Goal: Information Seeking & Learning: Check status

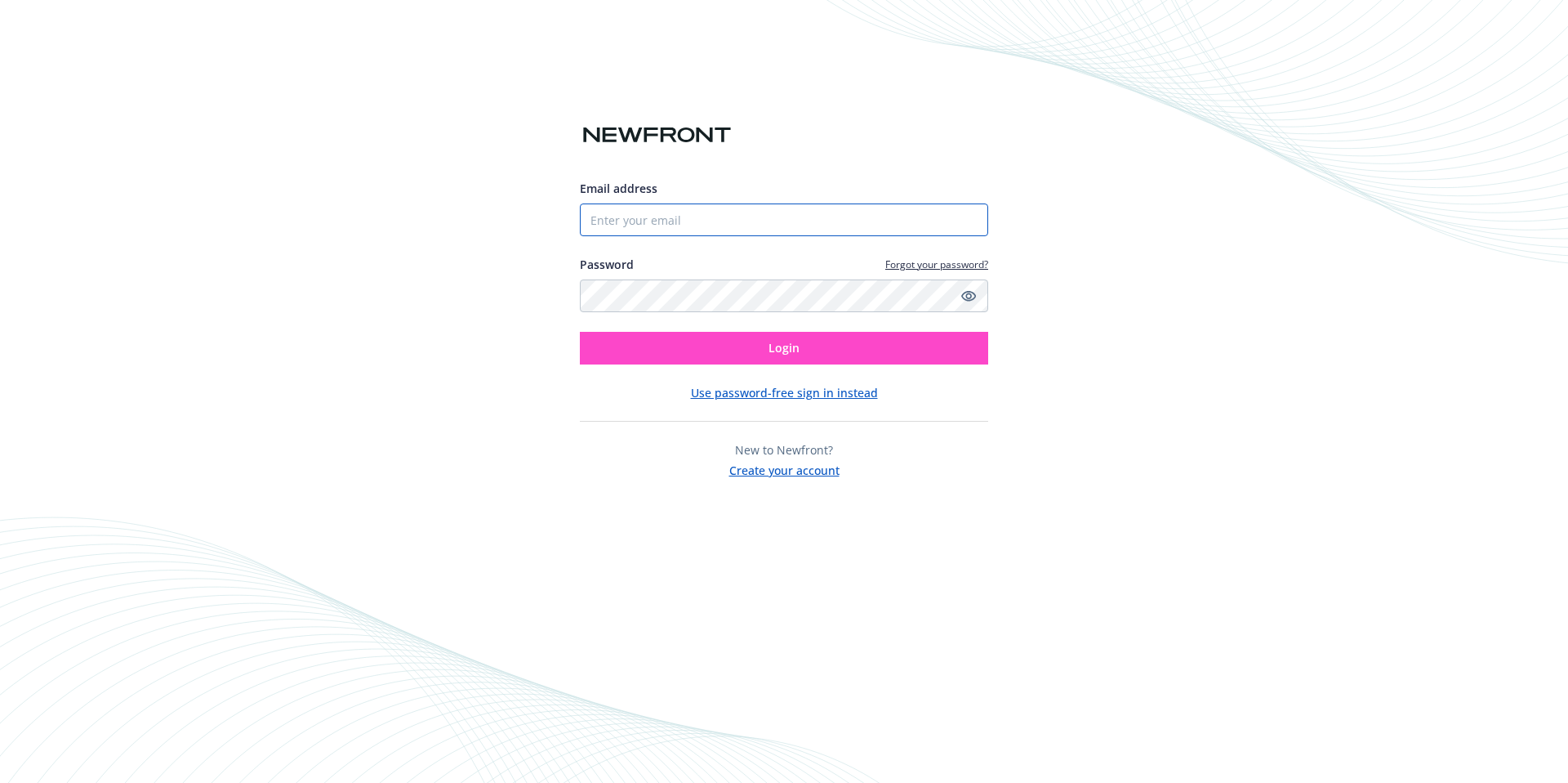
type input "[EMAIL_ADDRESS][DOMAIN_NAME]"
click at [804, 336] on button "Login" at bounding box center [784, 348] width 409 height 32
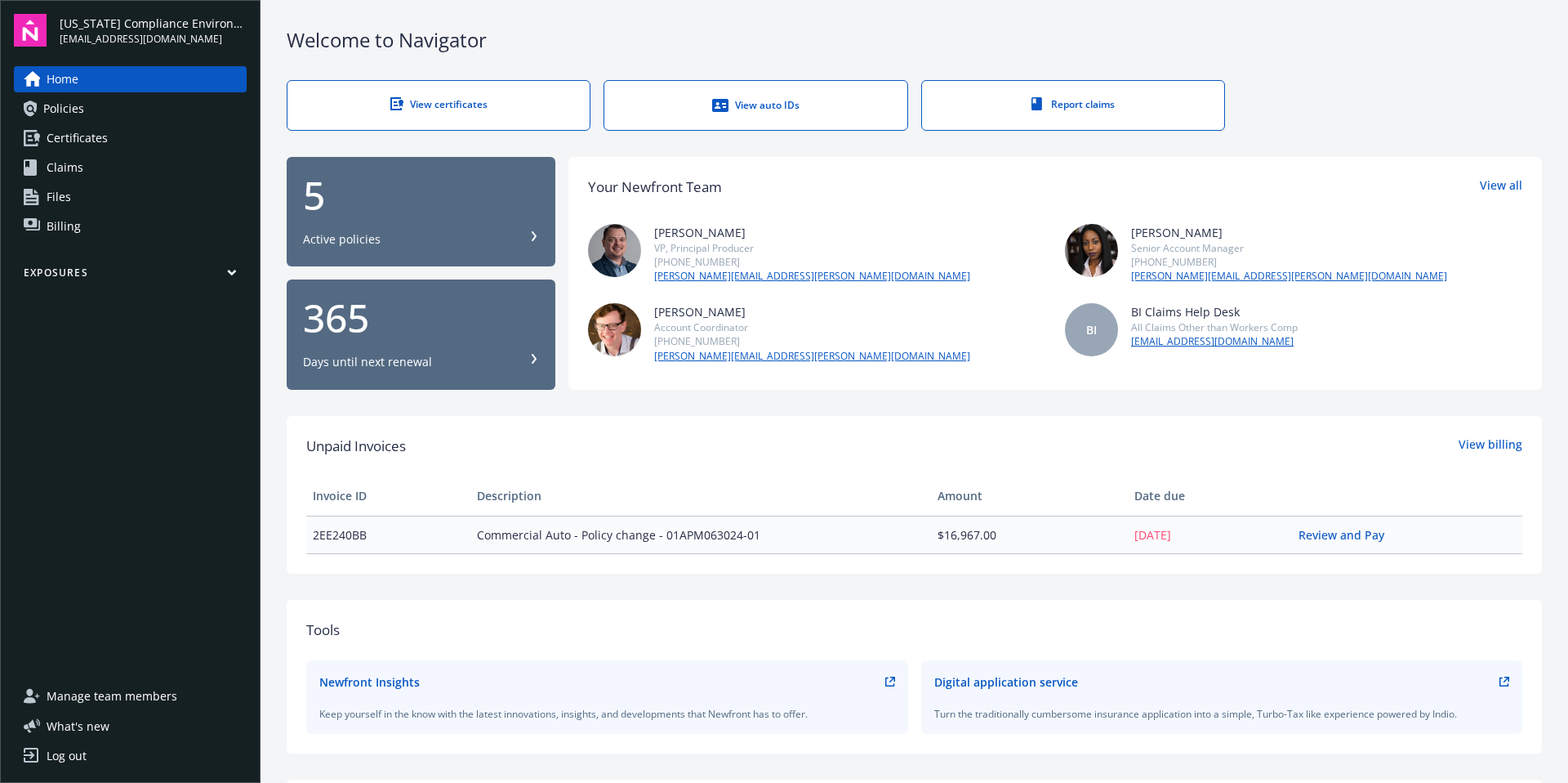
click at [58, 114] on span "Policies" at bounding box center [63, 108] width 40 height 26
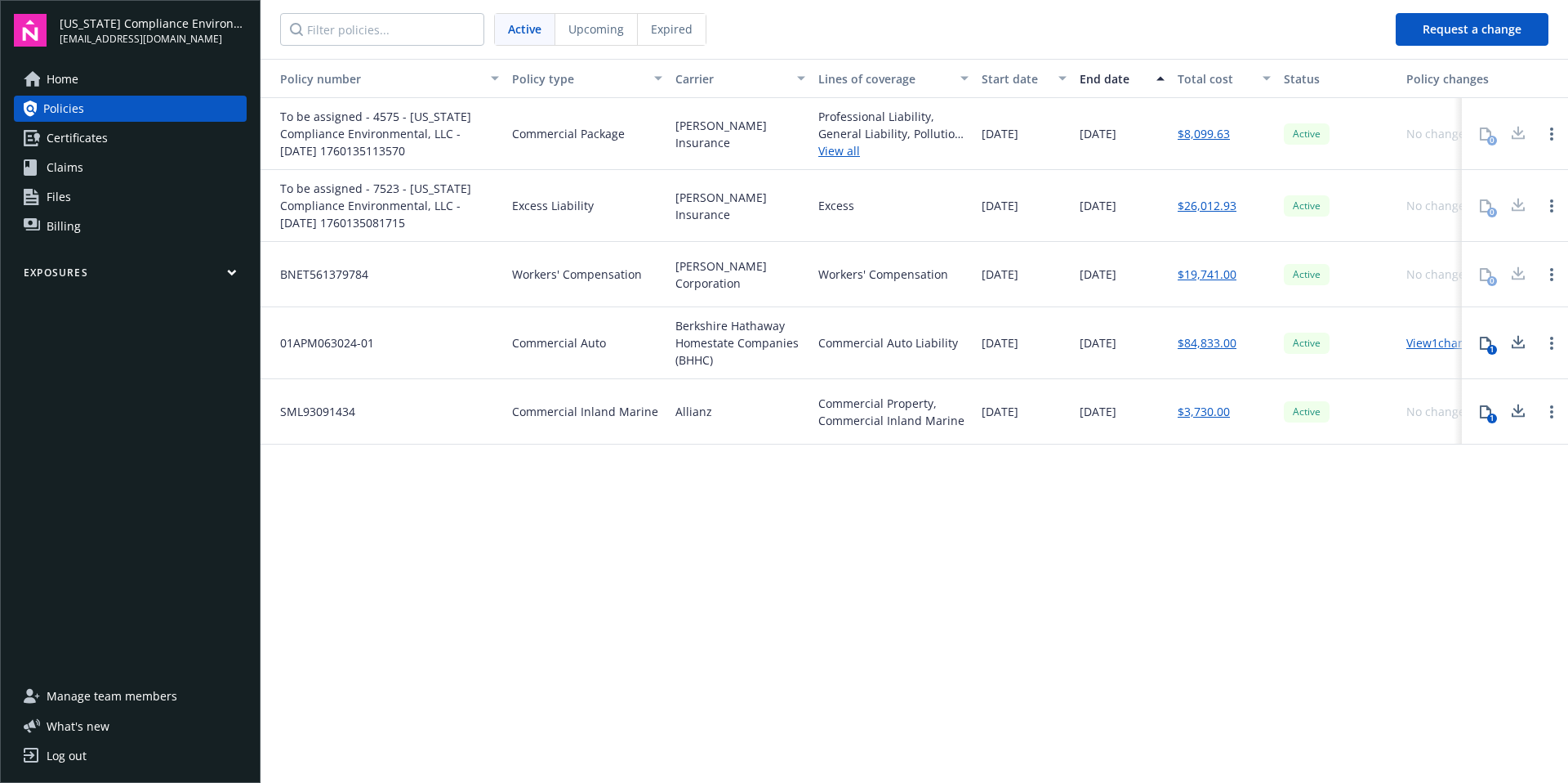
click at [57, 141] on span "Certificates" at bounding box center [77, 138] width 61 height 26
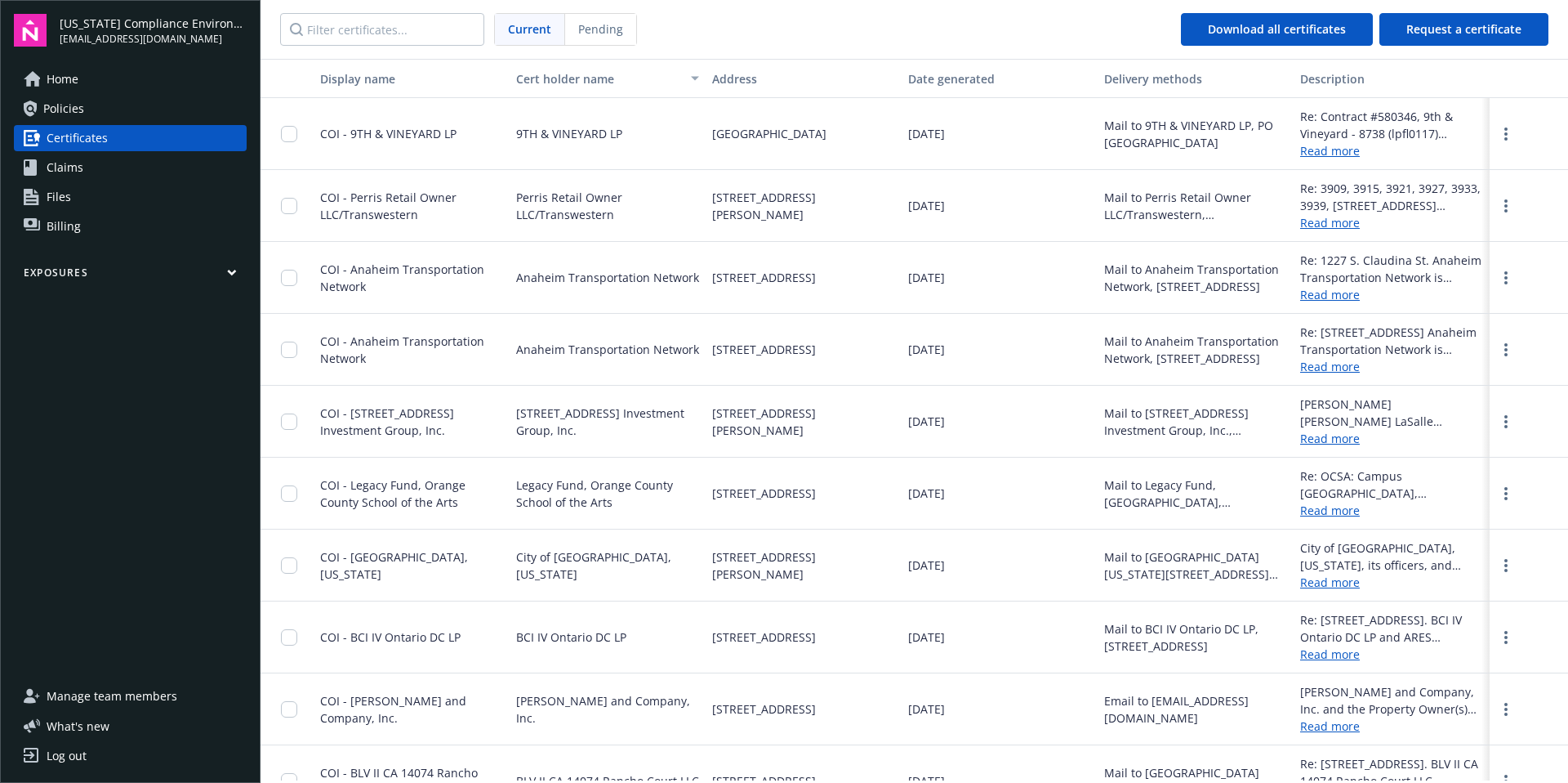
click at [73, 114] on span "Policies" at bounding box center [63, 108] width 40 height 26
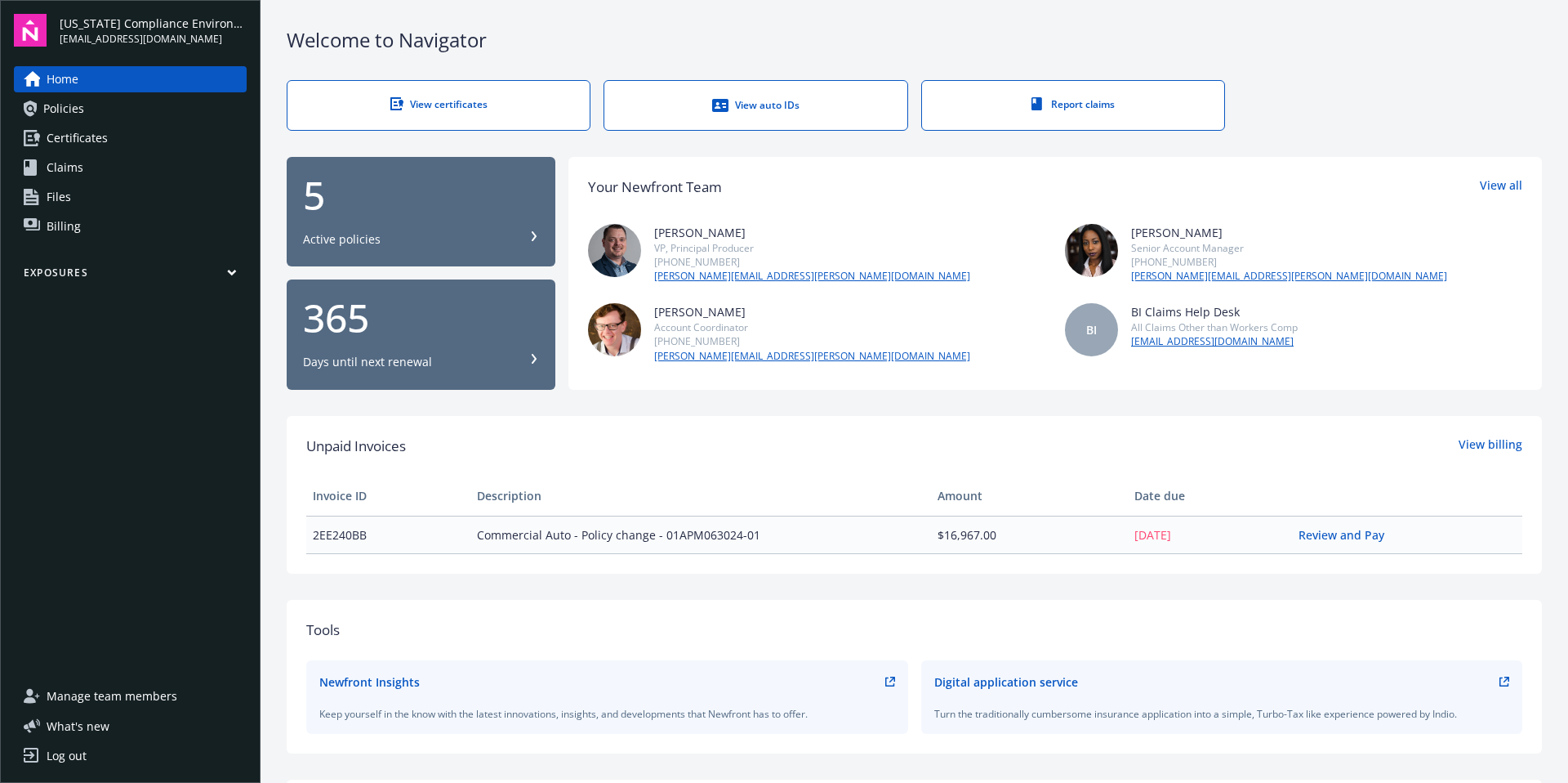
click at [74, 138] on span "Certificates" at bounding box center [77, 138] width 61 height 26
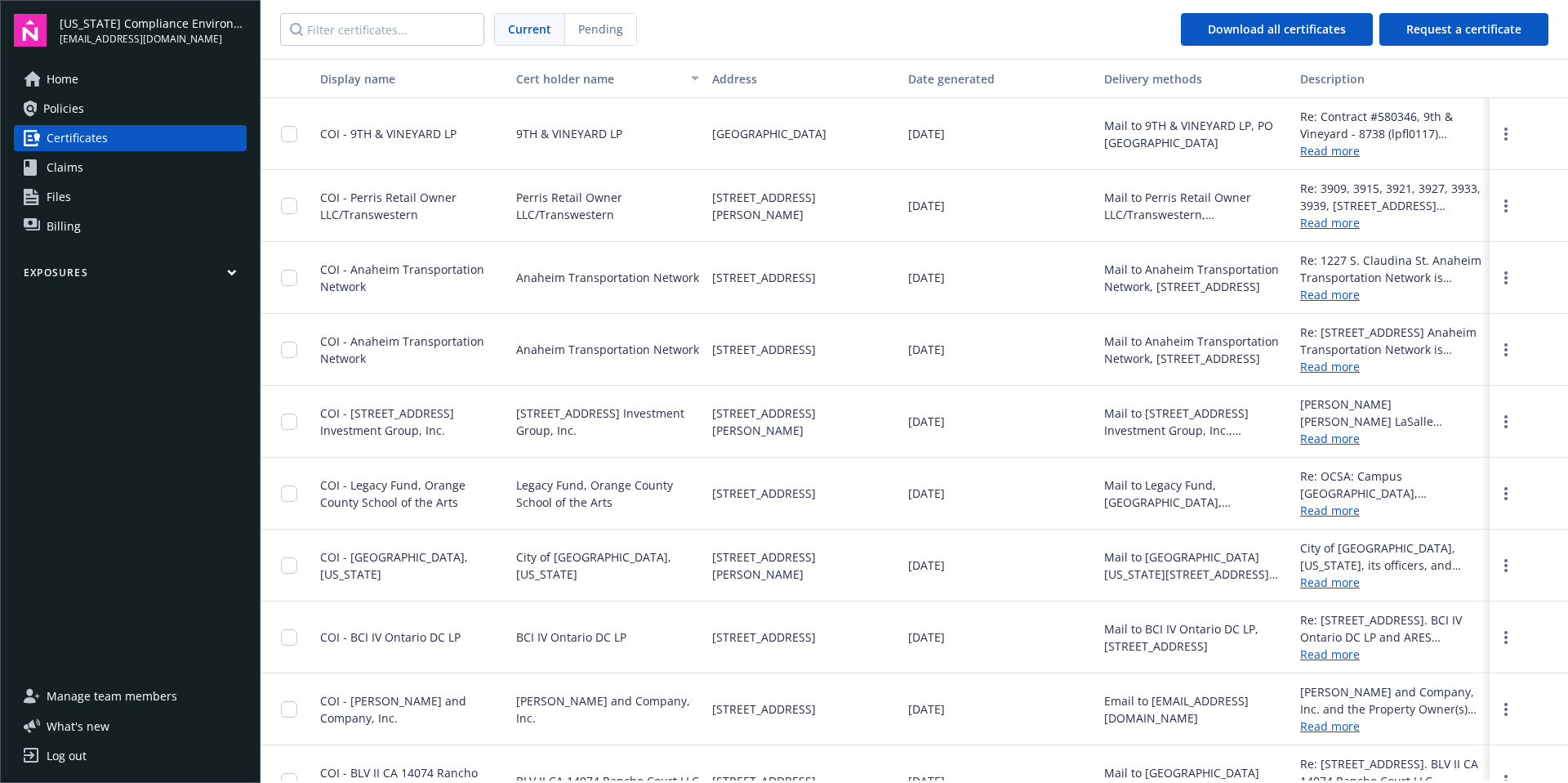
click at [83, 85] on link "Home" at bounding box center [129, 79] width 233 height 26
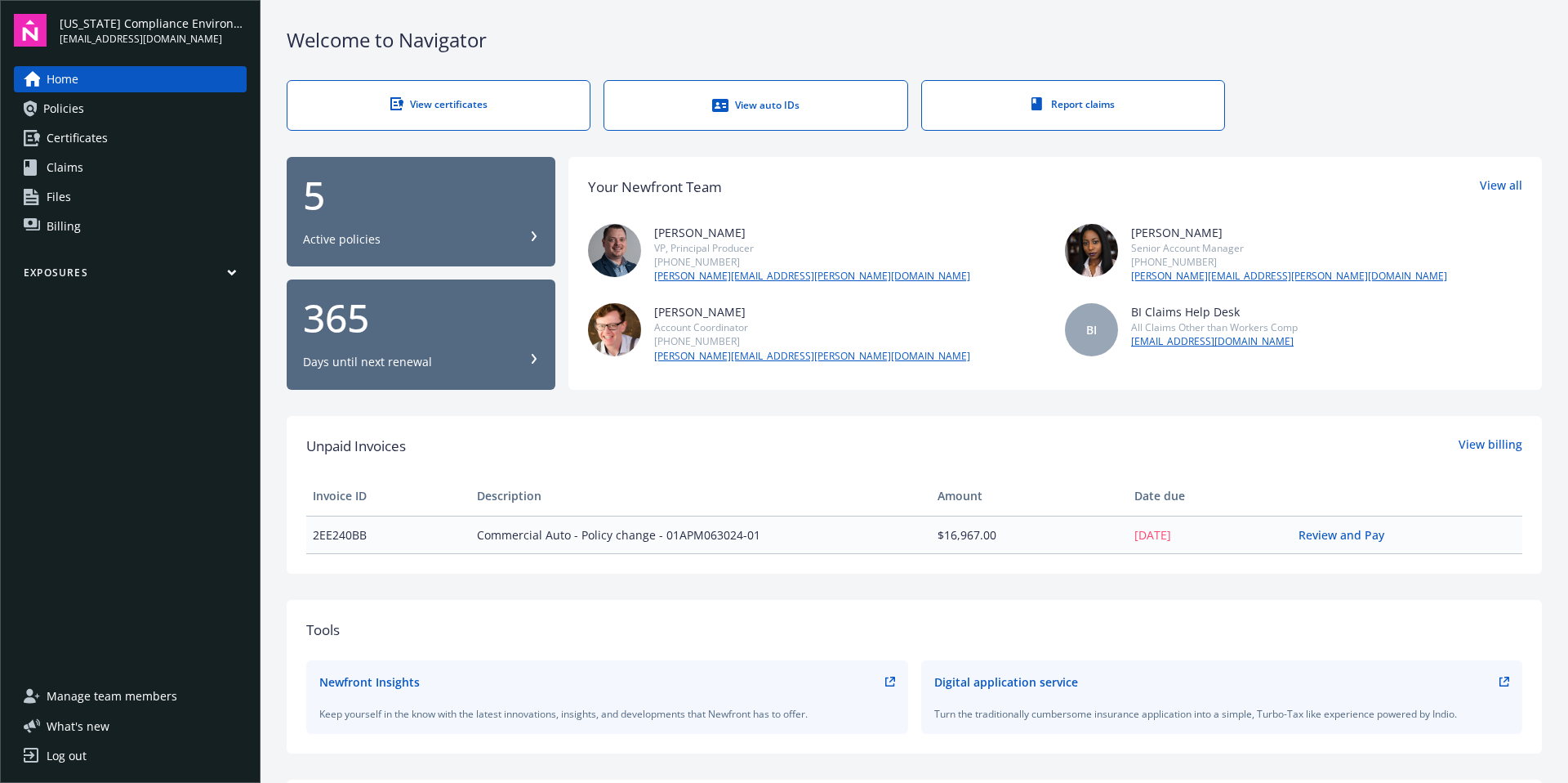
click at [74, 113] on span "Policies" at bounding box center [63, 108] width 40 height 26
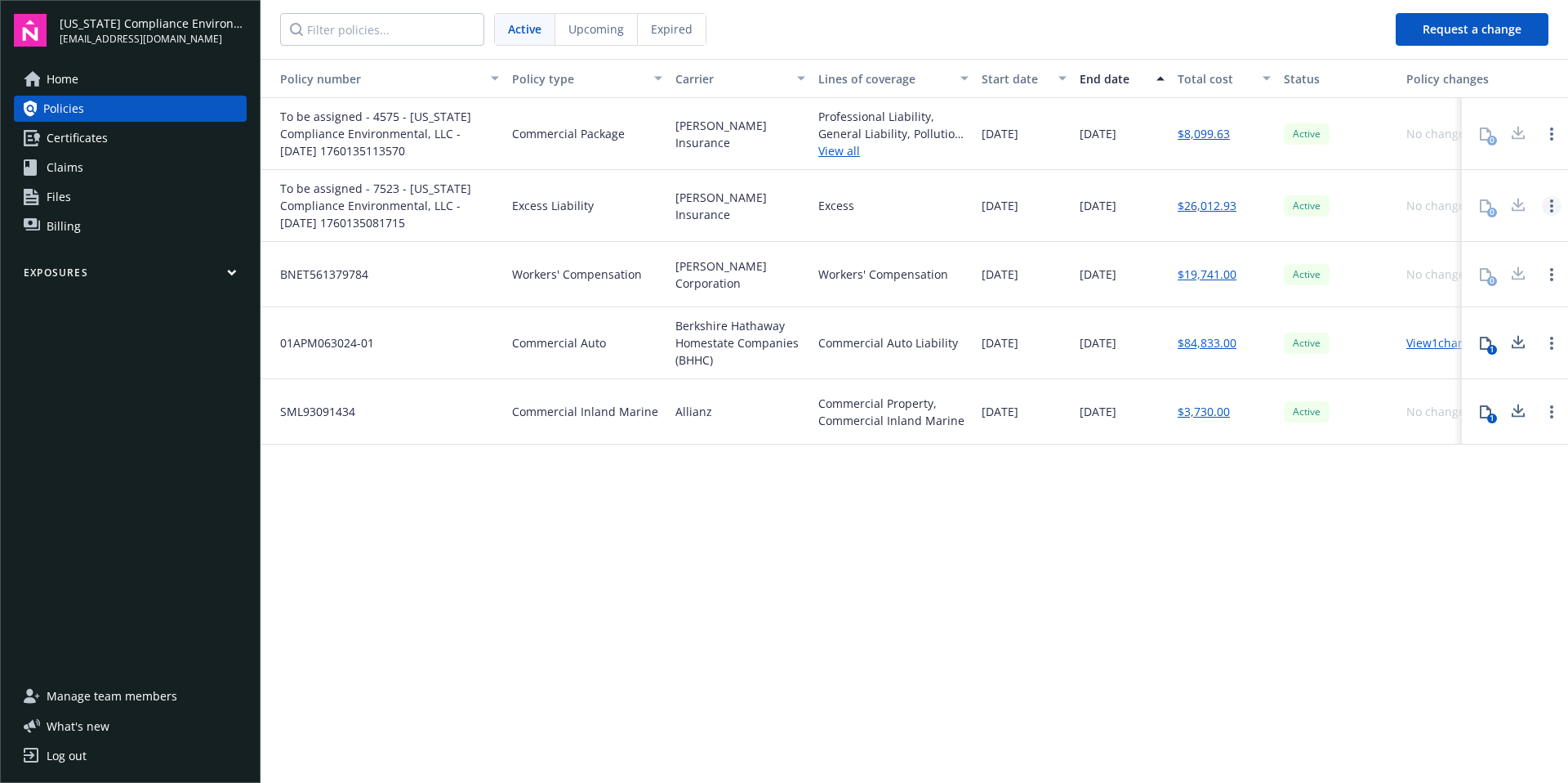
click at [1553, 209] on icon "Open options" at bounding box center [1552, 206] width 4 height 13
click at [1275, 570] on div "Policy number Policy type Carrier Lines of coverage Start date End date Total c…" at bounding box center [914, 419] width 1307 height 722
